Goal: Information Seeking & Learning: Stay updated

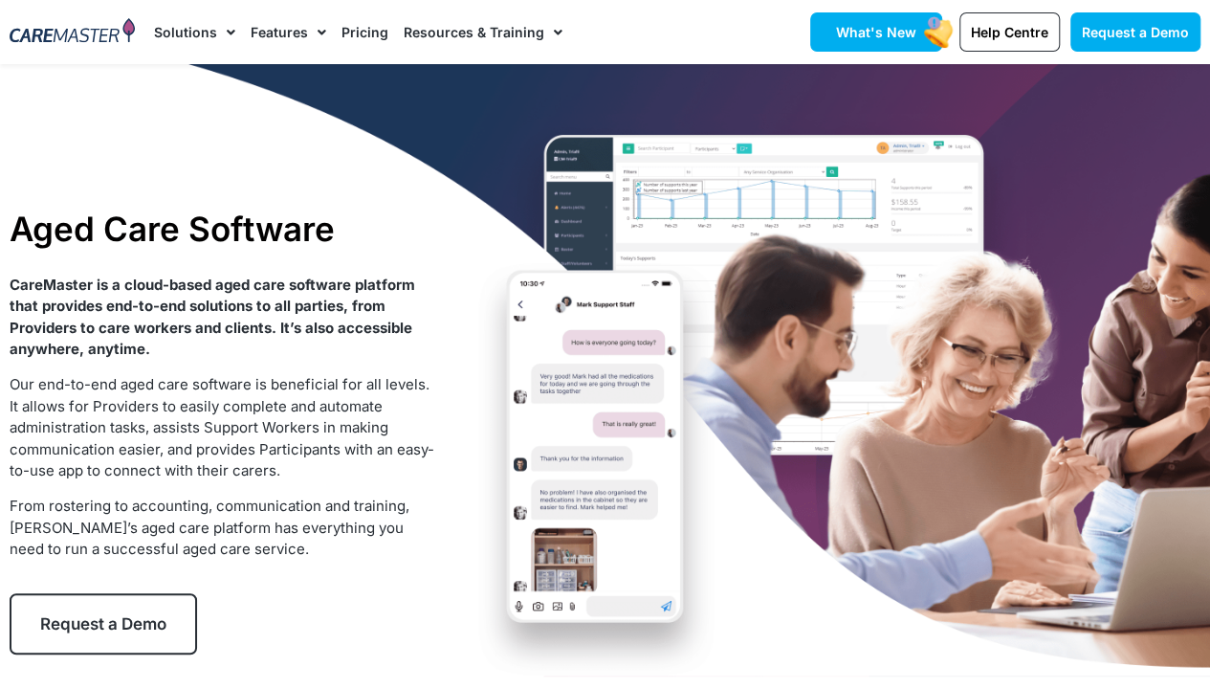
click at [901, 30] on span "What's New" at bounding box center [876, 32] width 80 height 16
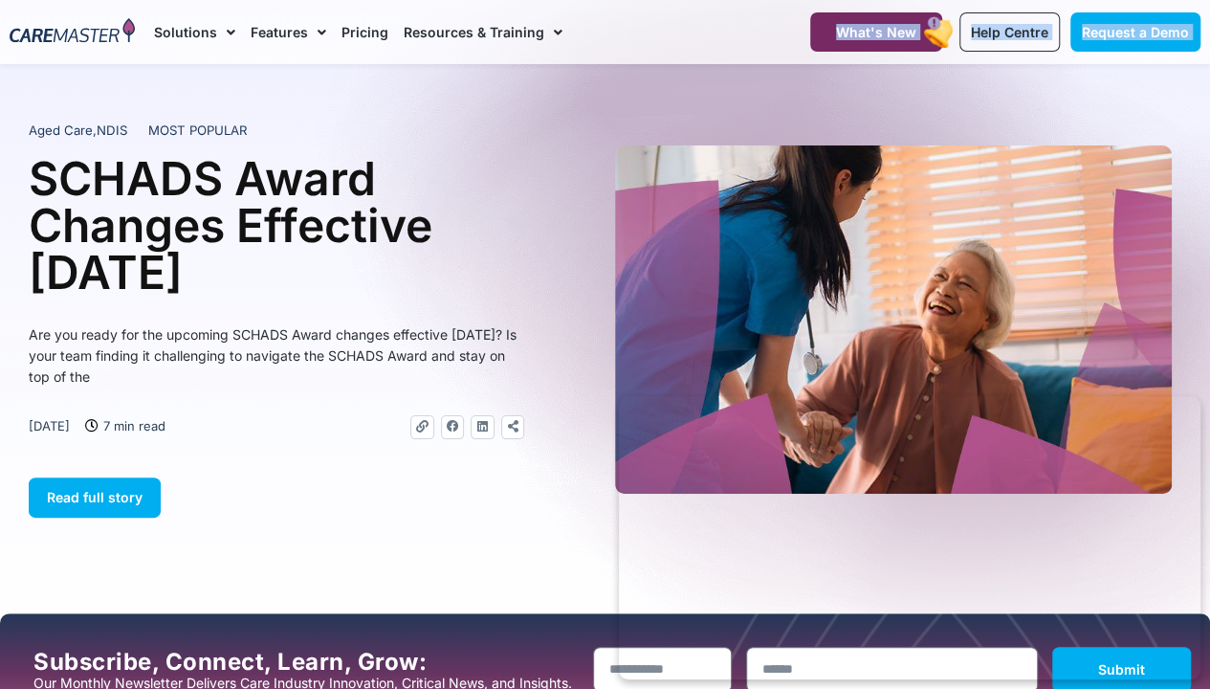
drag, startPoint x: 754, startPoint y: 0, endPoint x: 762, endPoint y: 70, distance: 70.4
